Goal: Task Accomplishment & Management: Use online tool/utility

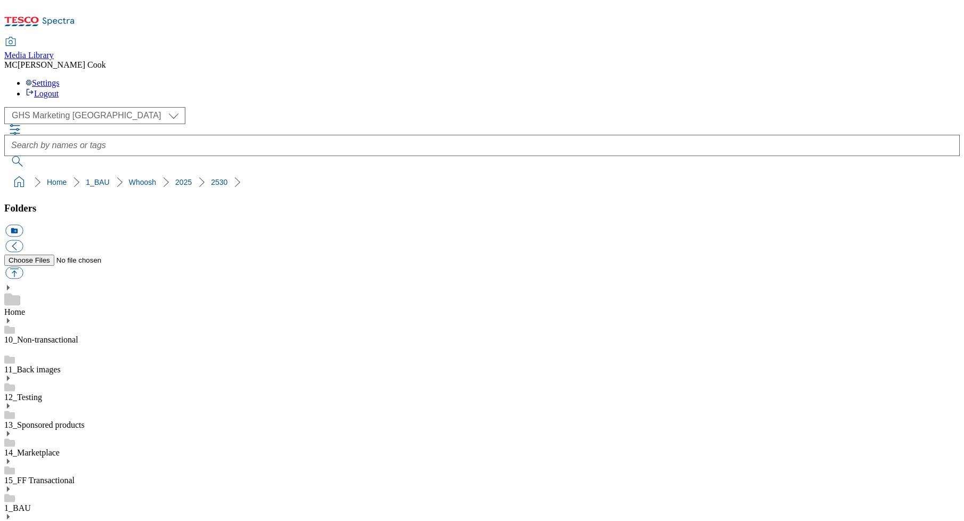
select select "flare-ghs-mktg"
click at [75, 18] on icon at bounding box center [39, 24] width 71 height 22
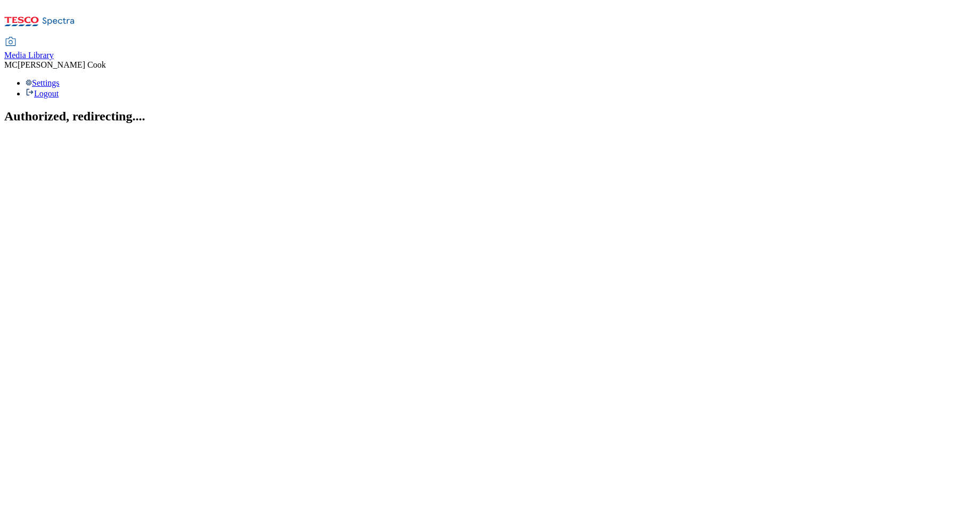
click at [54, 51] on span "Media Library" at bounding box center [29, 55] width 50 height 9
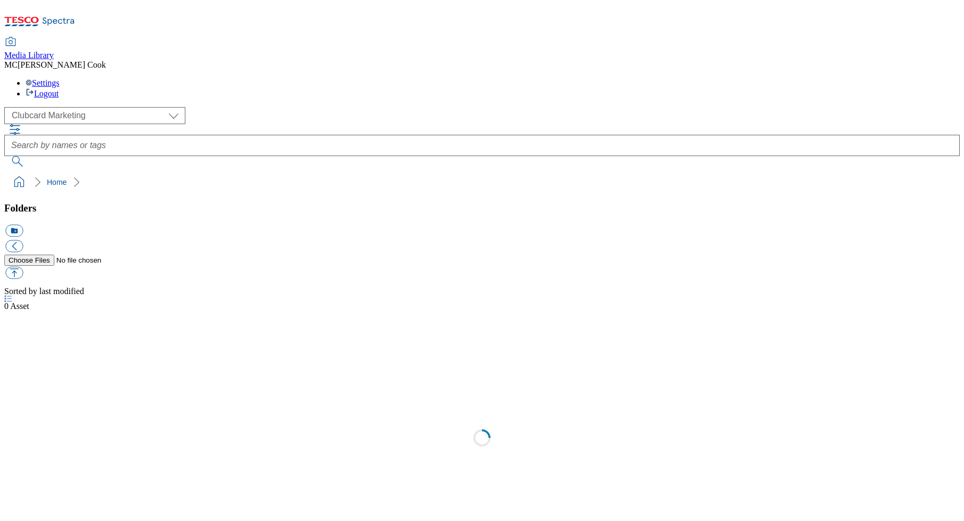
scroll to position [1, 0]
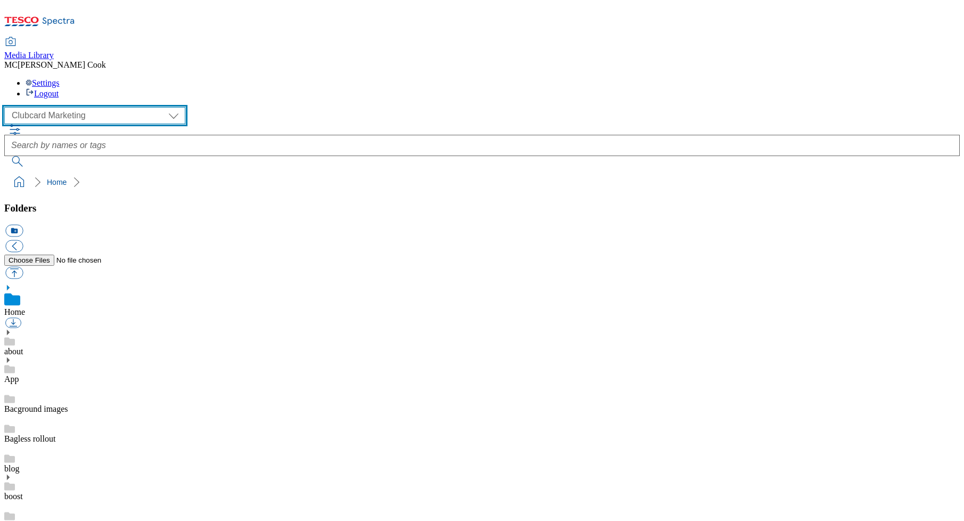
click at [72, 107] on select "Clubcard Marketing Dotcom UK Emails GHS Marketing UK GHS Product UK GHS ROI" at bounding box center [94, 115] width 181 height 17
click at [7, 107] on select "Clubcard Marketing Dotcom UK Emails GHS Marketing UK GHS Product UK GHS ROI" at bounding box center [94, 115] width 181 height 17
click at [50, 107] on select "Clubcard Marketing Dotcom UK Emails GHS Marketing UK GHS Product UK GHS ROI" at bounding box center [94, 115] width 181 height 17
select select "flare-homepage"
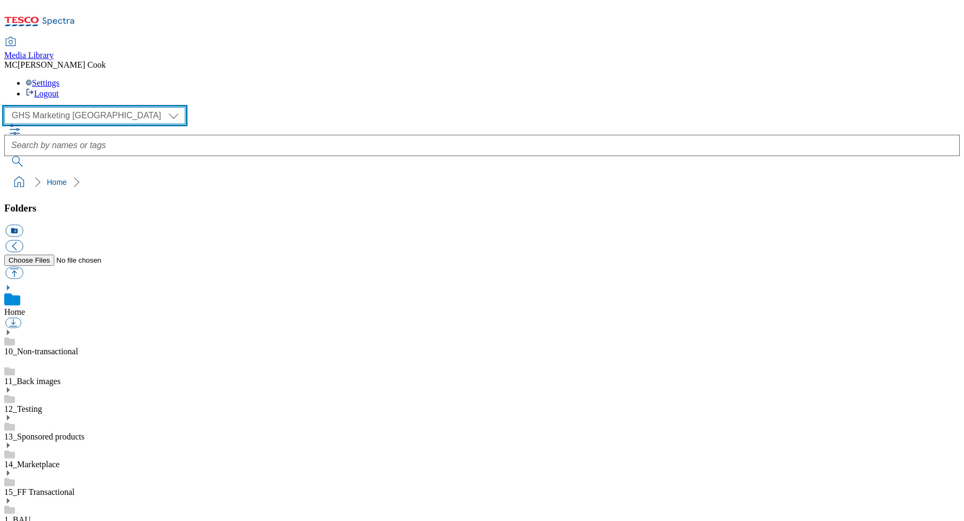
click at [7, 107] on select "Clubcard Marketing Dotcom UK Emails GHS Marketing UK GHS Product UK GHS ROI" at bounding box center [94, 115] width 181 height 17
